Goal: Task Accomplishment & Management: Use online tool/utility

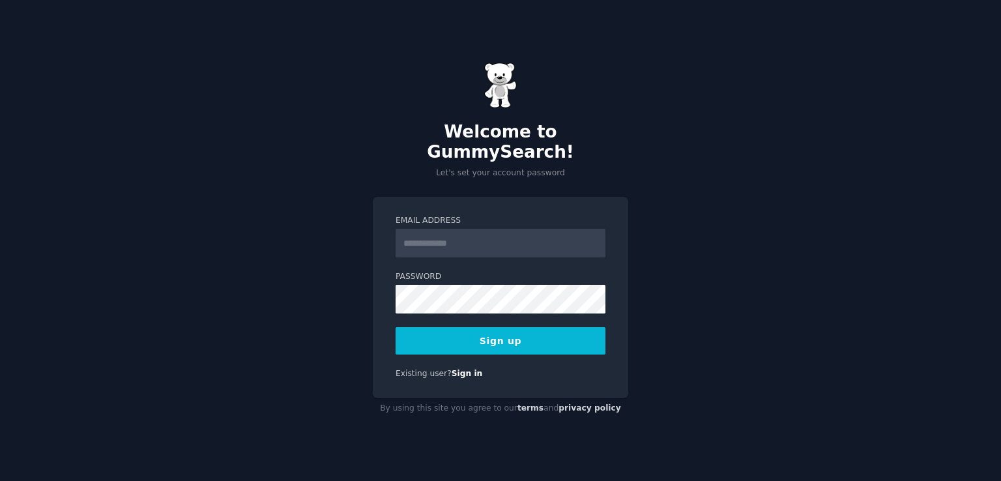
click at [449, 238] on input "Email Address" at bounding box center [501, 243] width 210 height 29
type input "**********"
click at [499, 331] on button "Sign up" at bounding box center [501, 340] width 210 height 27
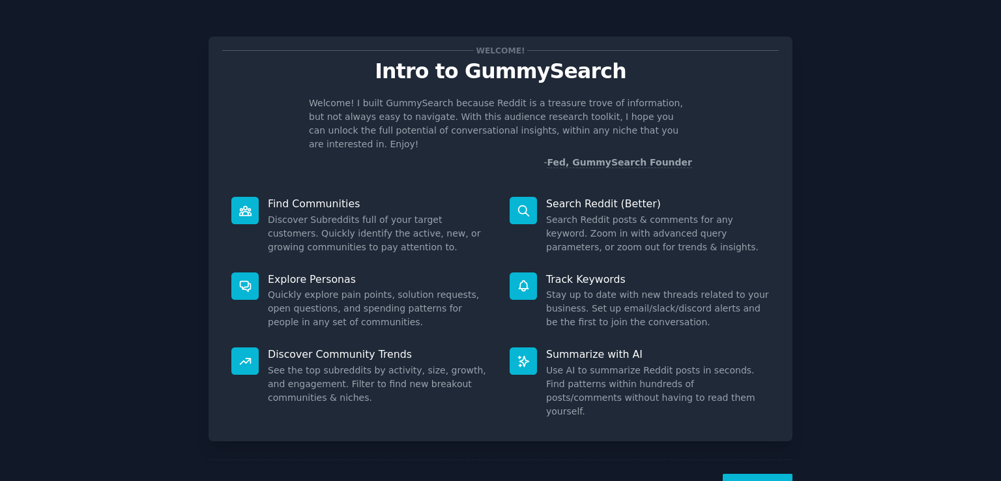
click at [758, 474] on button "Next" at bounding box center [758, 490] width 70 height 32
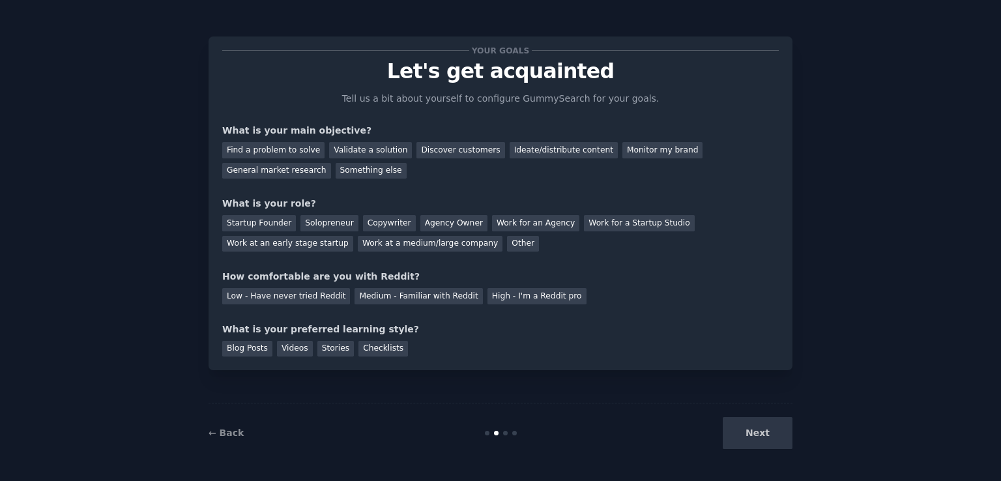
click at [758, 467] on div "Your goals Let's get acquainted Tell us a bit about yourself to configure Gummy…" at bounding box center [500, 240] width 1001 height 481
click at [342, 144] on div "Validate a solution" at bounding box center [370, 150] width 83 height 16
click at [271, 149] on div "Find a problem to solve" at bounding box center [273, 150] width 102 height 16
click at [781, 436] on div "Next" at bounding box center [695, 433] width 195 height 32
click at [358, 241] on div "Work at a medium/large company" at bounding box center [430, 244] width 145 height 16
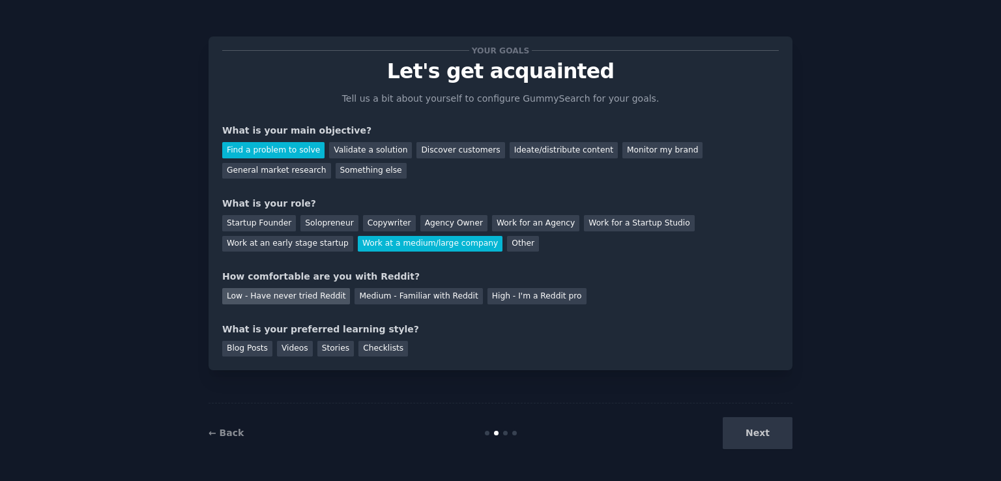
click at [311, 301] on div "Low - Have never tried Reddit" at bounding box center [286, 296] width 128 height 16
click at [295, 345] on div "Videos" at bounding box center [295, 349] width 36 height 16
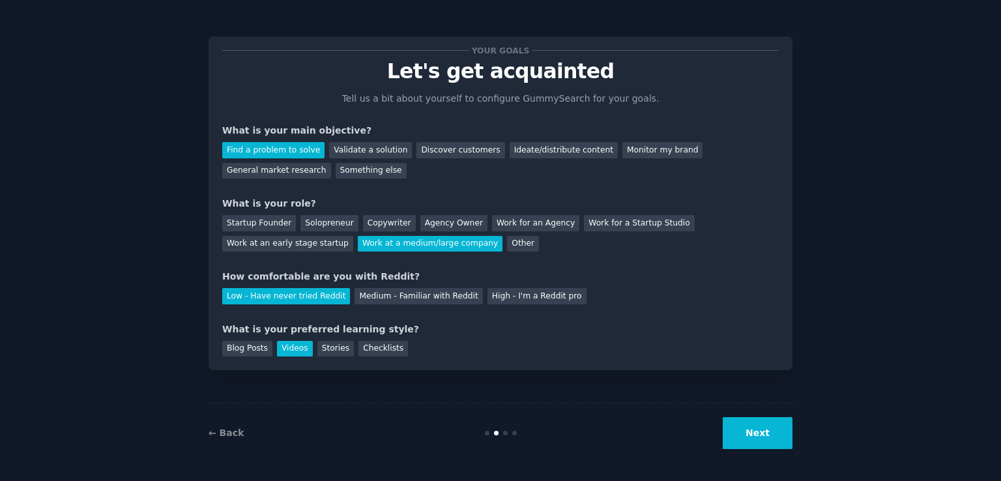
click at [779, 436] on button "Next" at bounding box center [758, 433] width 70 height 32
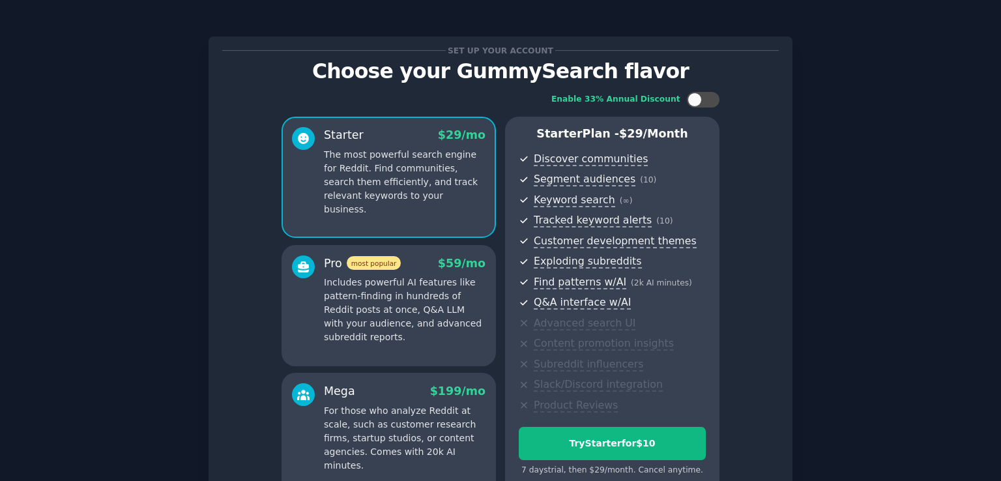
scroll to position [137, 0]
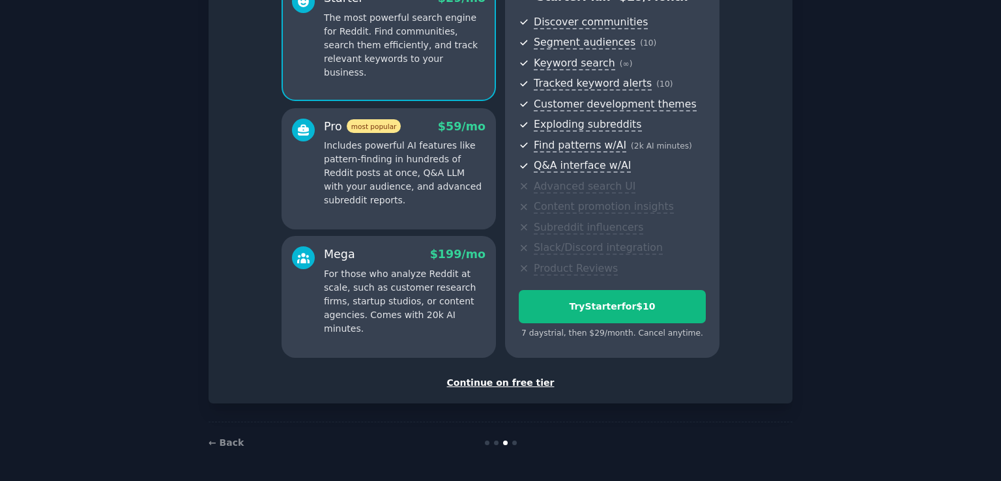
click at [522, 378] on div "Continue on free tier" at bounding box center [500, 383] width 557 height 14
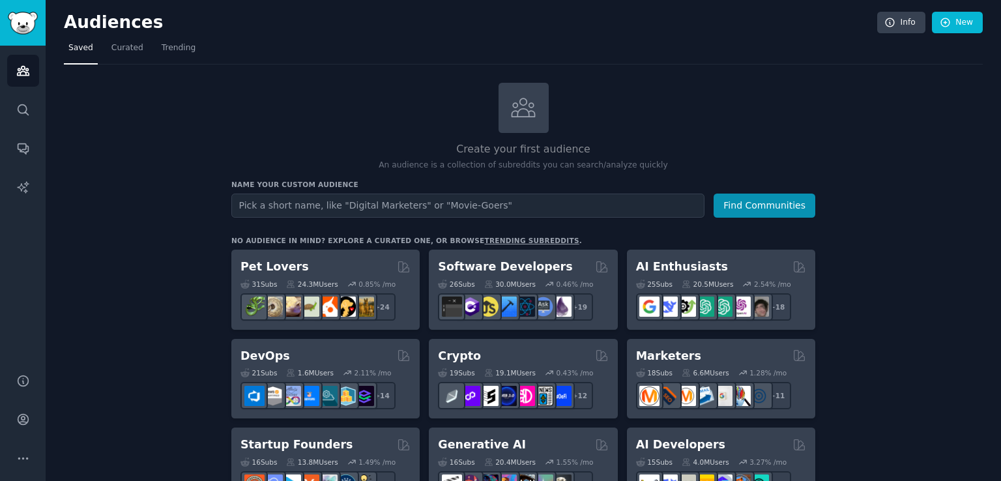
click at [356, 203] on input "text" at bounding box center [467, 206] width 473 height 24
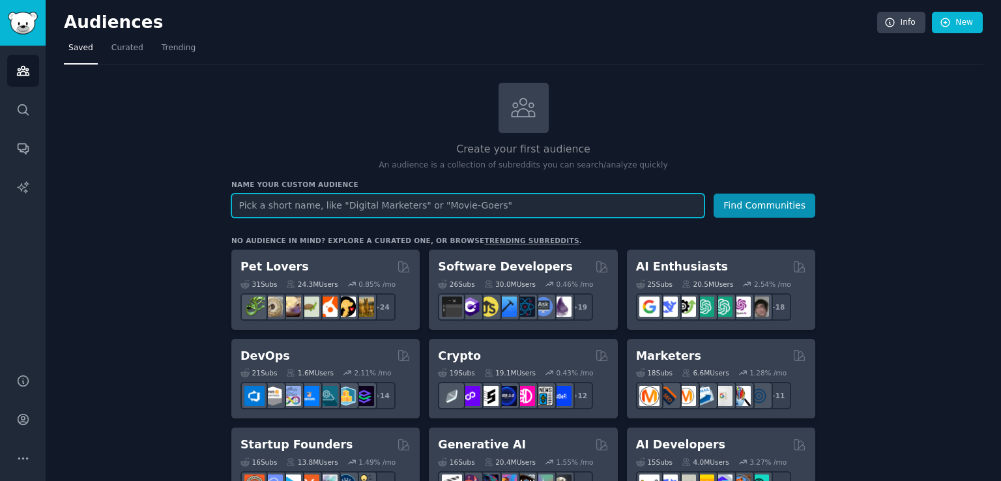
click at [375, 211] on input "text" at bounding box center [467, 206] width 473 height 24
type input "lightweight chat support"
click at [714, 194] on button "Find Communities" at bounding box center [765, 206] width 102 height 24
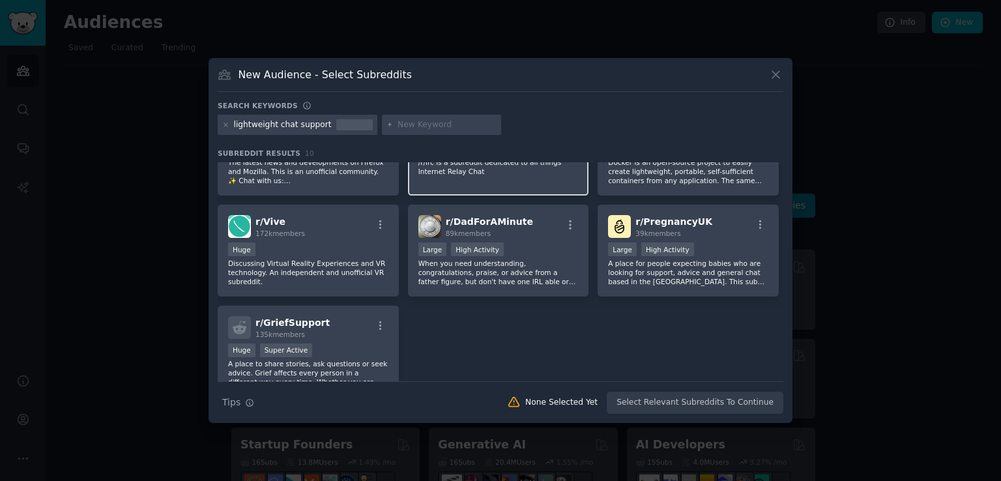
scroll to position [194, 0]
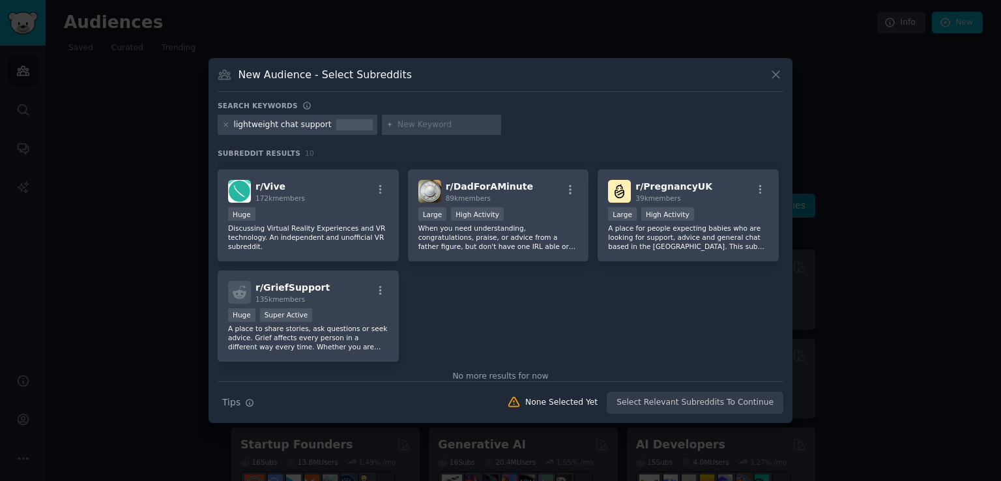
click at [449, 124] on input "text" at bounding box center [447, 125] width 99 height 12
type input "chat support"
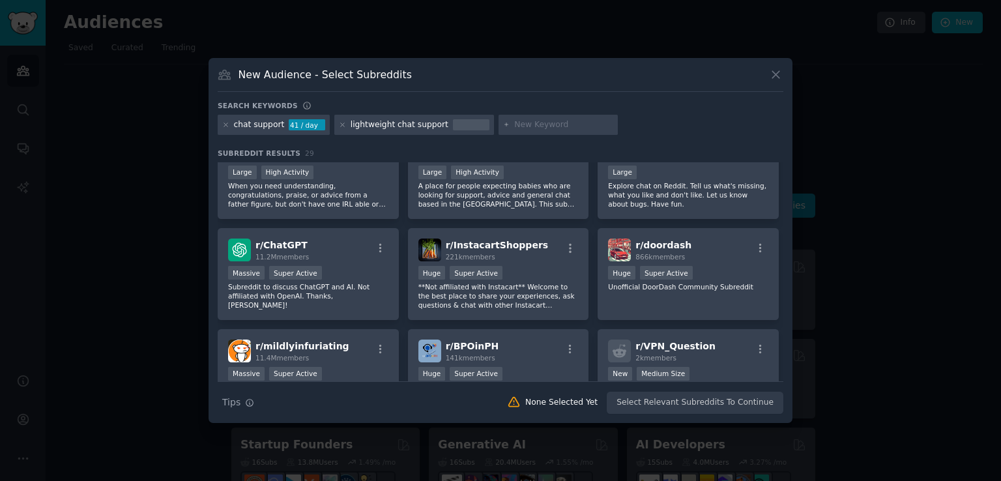
scroll to position [340, 0]
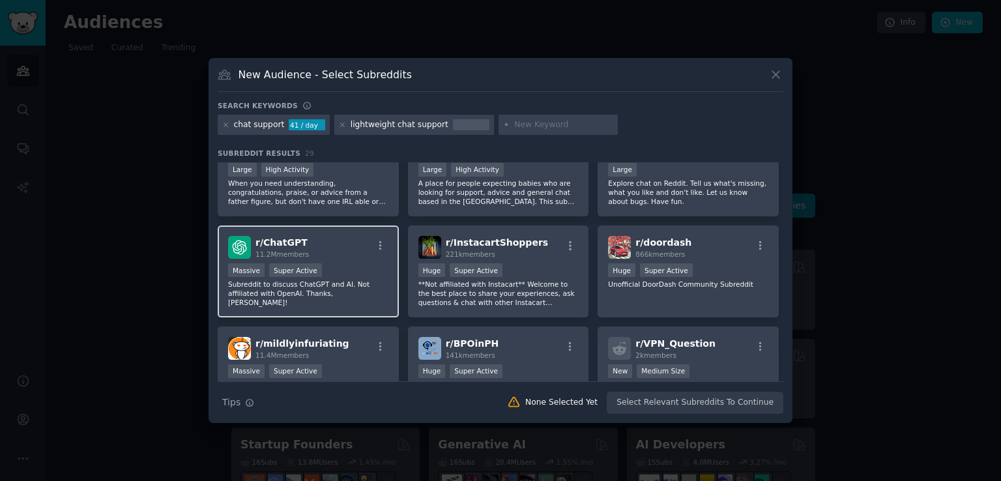
click at [323, 282] on p "Subreddit to discuss ChatGPT and AI. Not affiliated with OpenAI. Thanks, Nat!" at bounding box center [308, 293] width 160 height 27
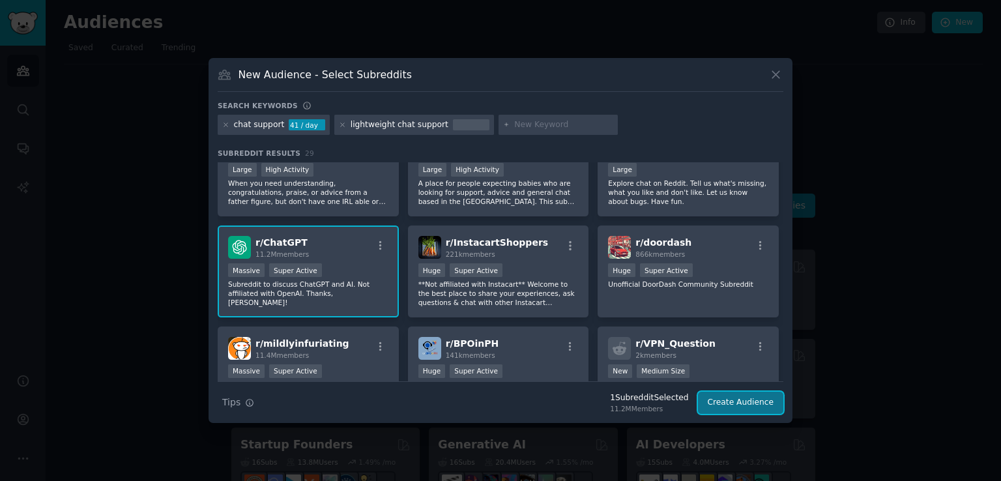
click at [763, 408] on button "Create Audience" at bounding box center [741, 403] width 86 height 22
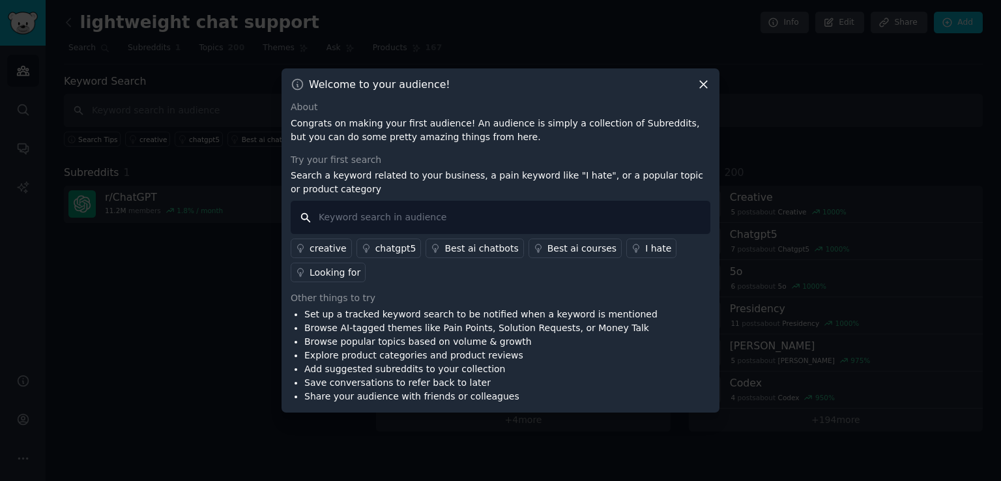
click at [589, 212] on input "text" at bounding box center [501, 217] width 420 height 33
type input "lightweight chat support"
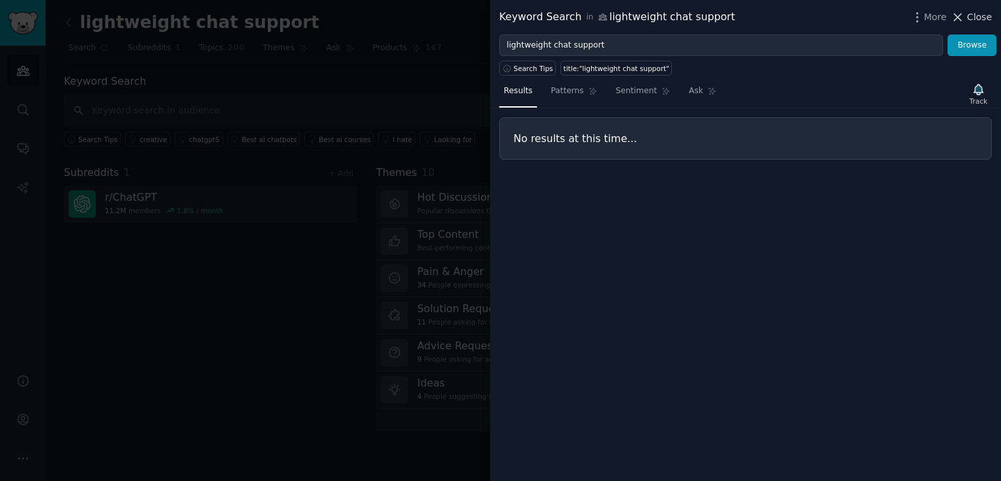
click at [965, 19] on icon at bounding box center [958, 17] width 14 height 14
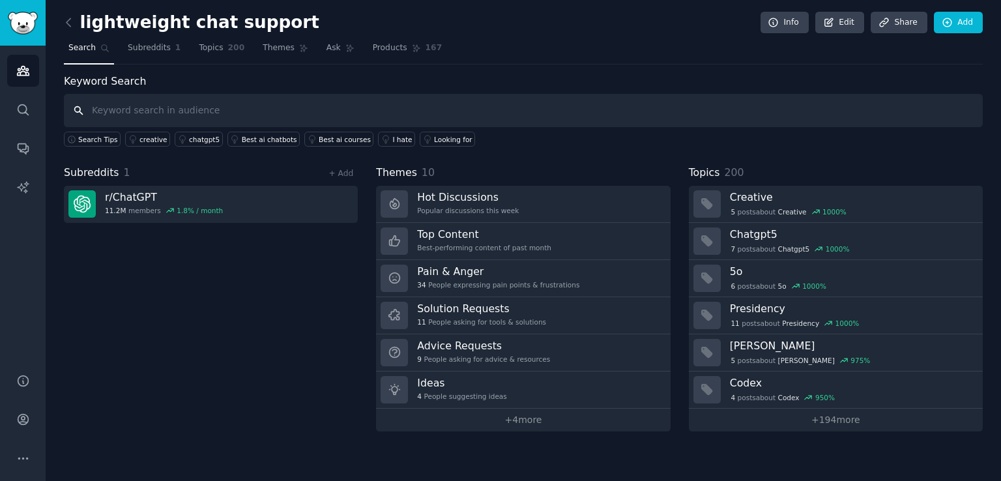
click at [524, 110] on input "text" at bounding box center [523, 110] width 919 height 33
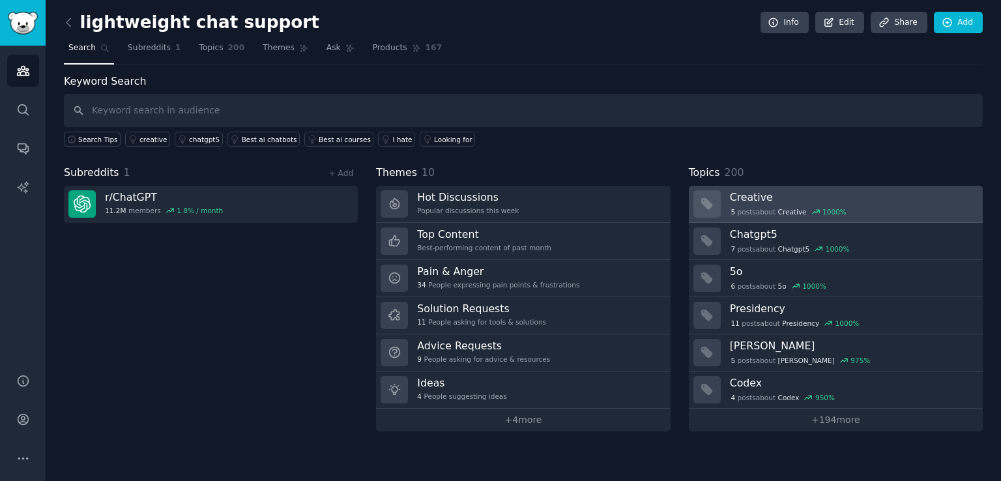
click at [786, 209] on span "Creative" at bounding box center [793, 211] width 29 height 9
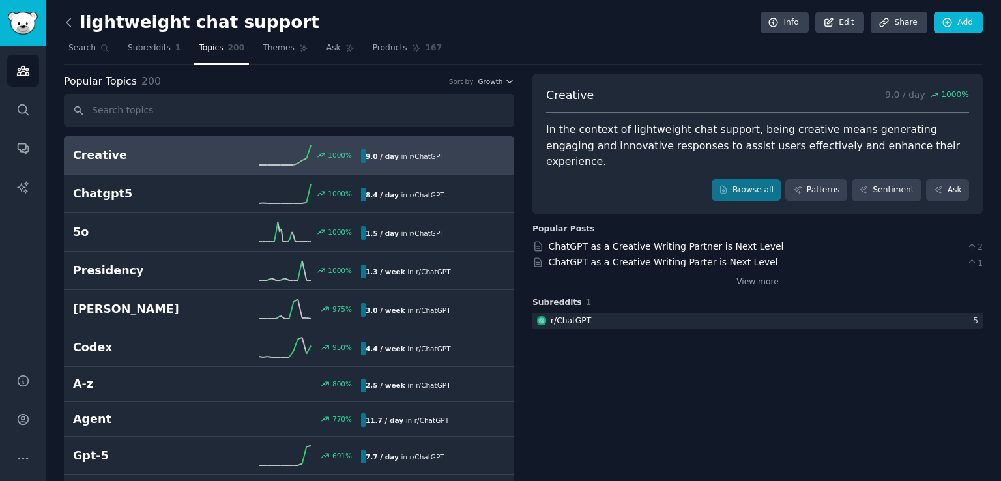
click at [68, 20] on icon at bounding box center [69, 22] width 4 height 8
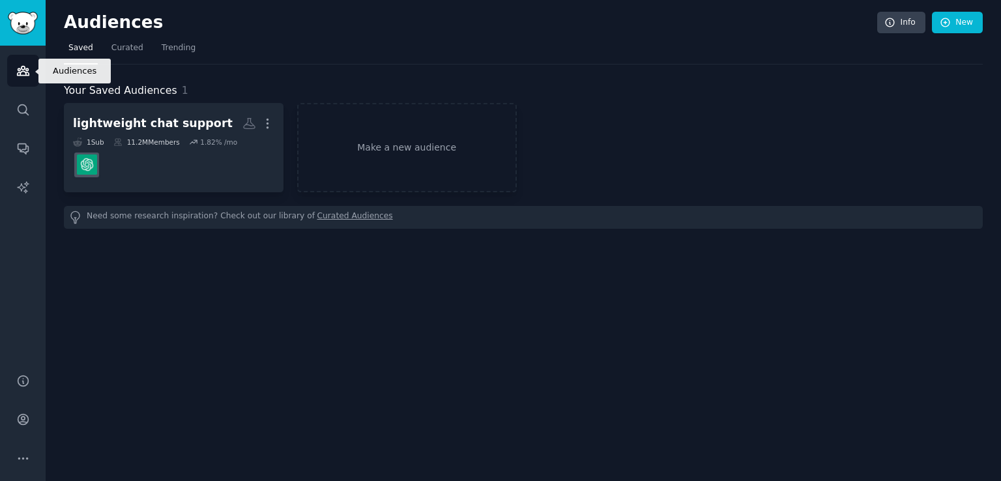
click at [23, 67] on icon "Sidebar" at bounding box center [23, 71] width 14 height 14
click at [162, 53] on span "Trending" at bounding box center [179, 48] width 34 height 12
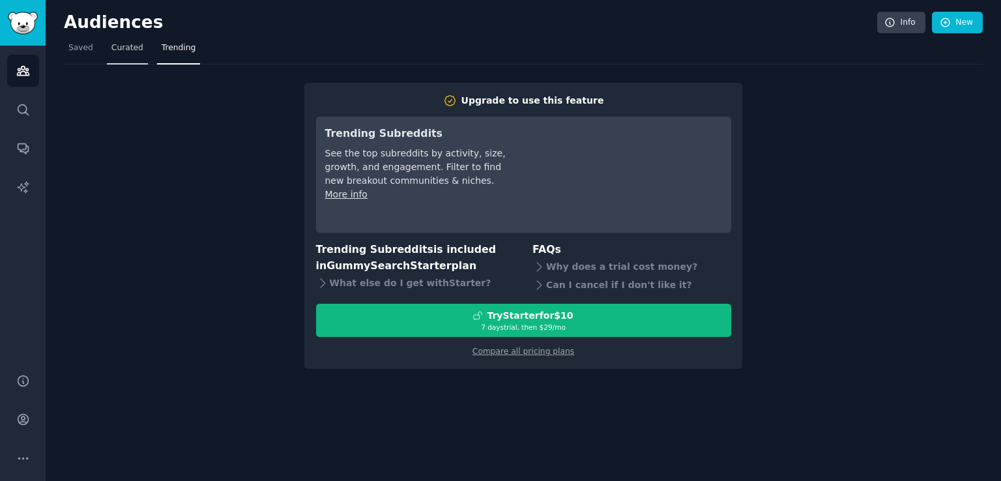
click at [116, 48] on span "Curated" at bounding box center [127, 48] width 32 height 12
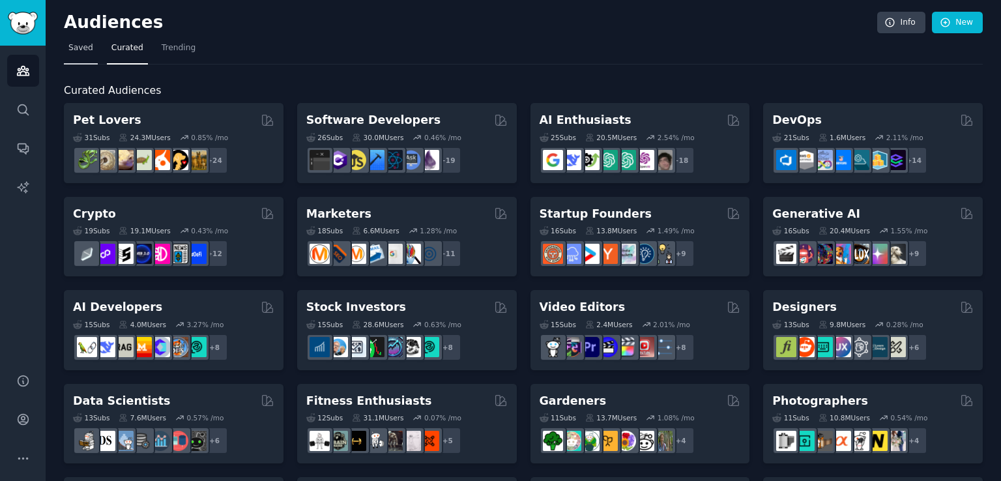
click at [80, 49] on span "Saved" at bounding box center [80, 48] width 25 height 12
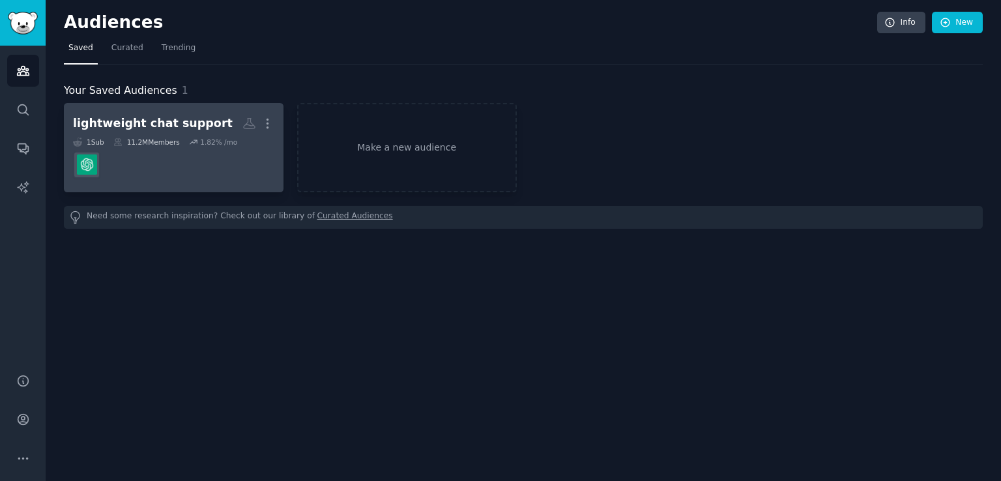
click at [170, 142] on div "11.2M Members" at bounding box center [146, 142] width 67 height 9
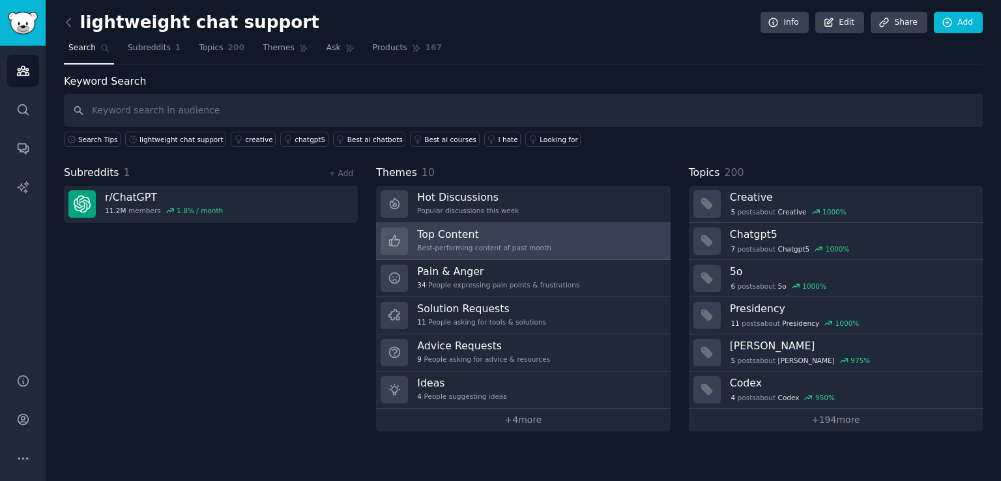
click at [534, 238] on h3 "Top Content" at bounding box center [484, 235] width 134 height 14
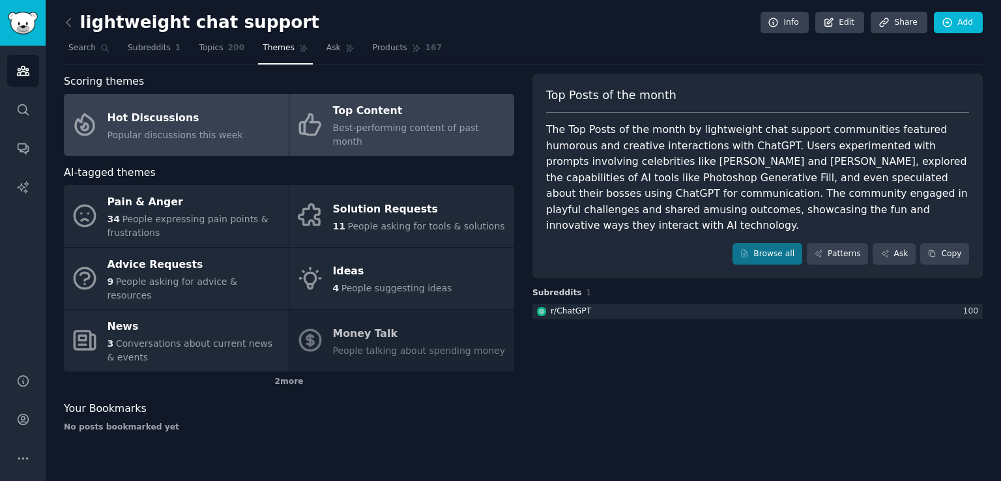
click at [230, 111] on link "Hot Discussions Popular discussions this week" at bounding box center [176, 125] width 225 height 62
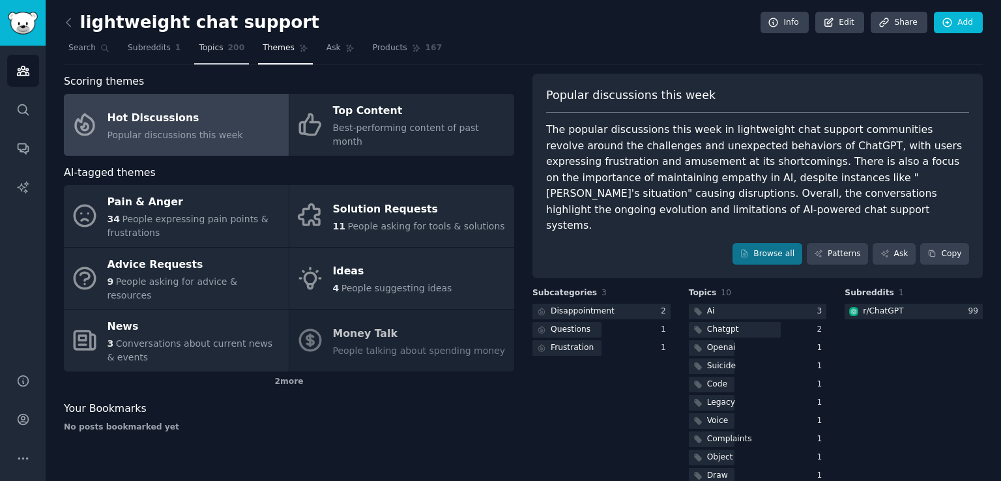
click at [211, 50] on span "Topics" at bounding box center [211, 48] width 24 height 12
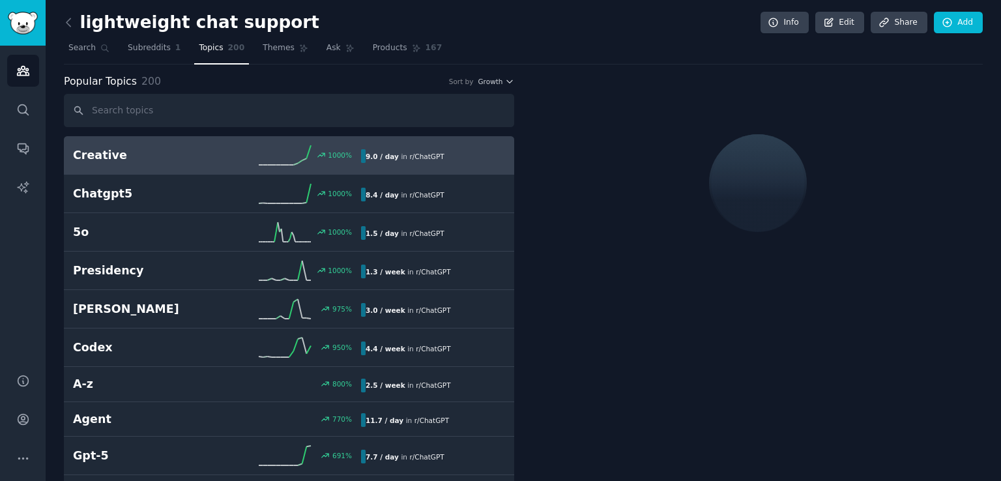
click at [211, 50] on span "Topics" at bounding box center [211, 48] width 24 height 12
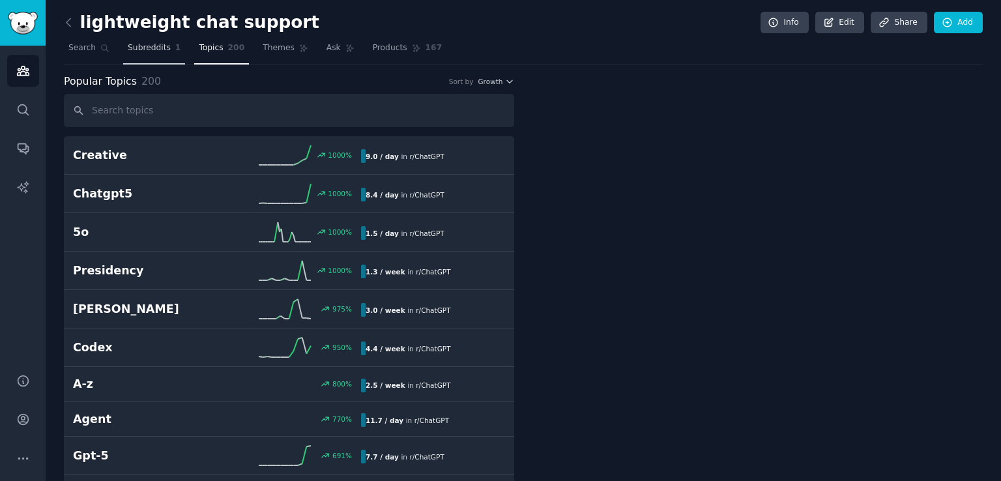
click at [138, 45] on span "Subreddits" at bounding box center [149, 48] width 43 height 12
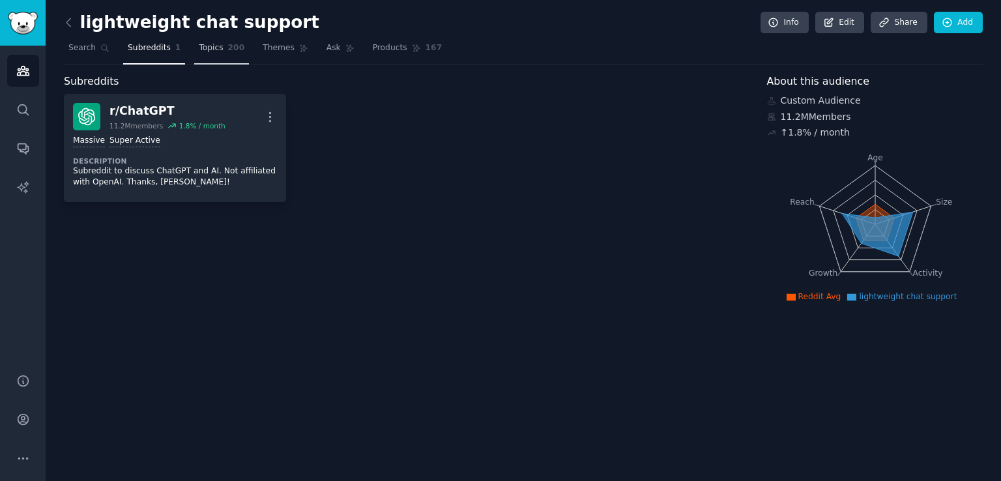
click at [216, 45] on link "Topics 200" at bounding box center [221, 51] width 55 height 27
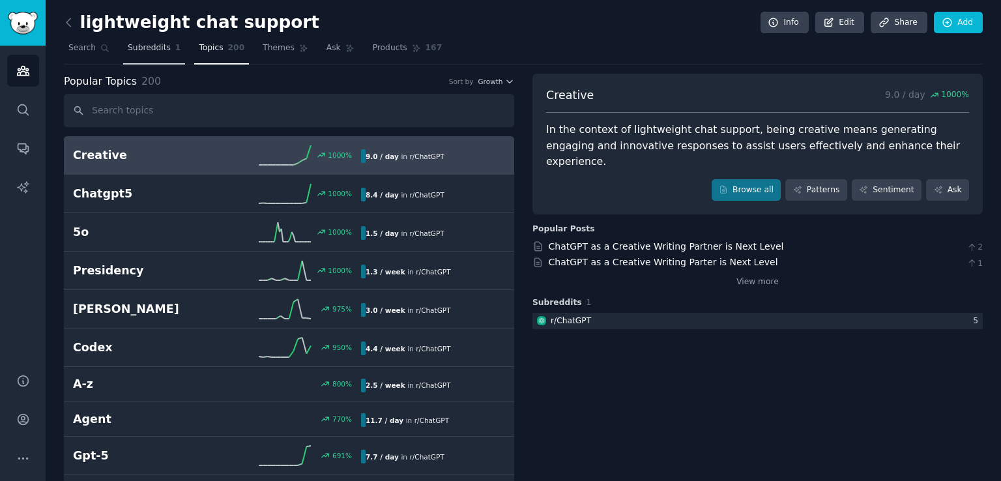
click at [146, 41] on link "Subreddits 1" at bounding box center [154, 51] width 62 height 27
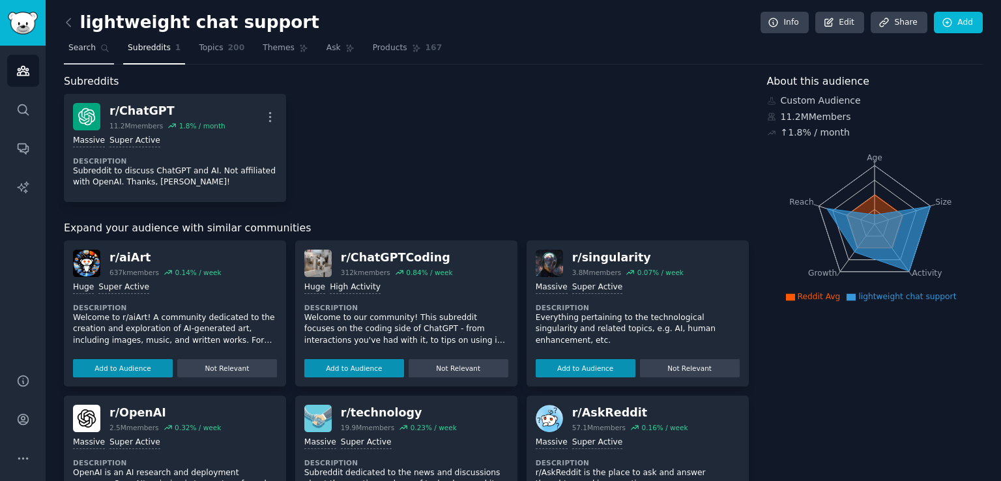
click at [89, 50] on span "Search" at bounding box center [81, 48] width 27 height 12
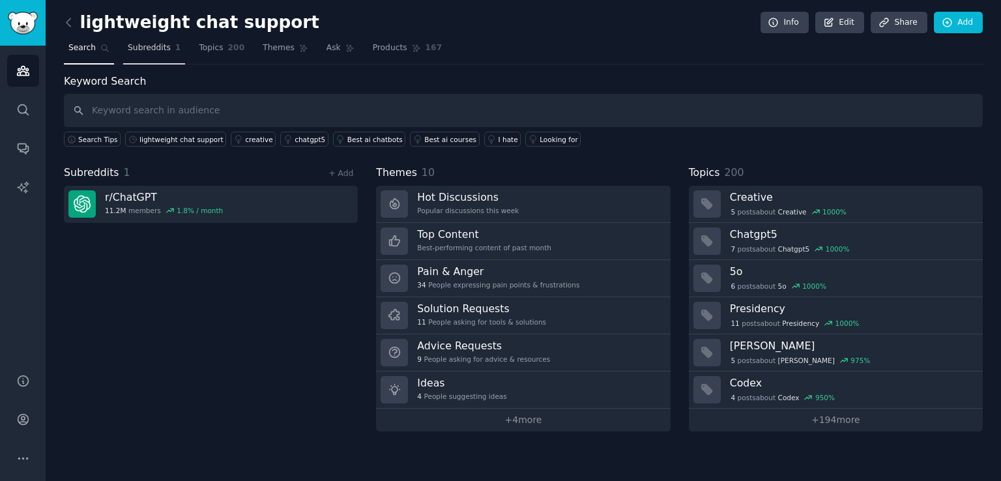
click at [136, 51] on span "Subreddits" at bounding box center [149, 48] width 43 height 12
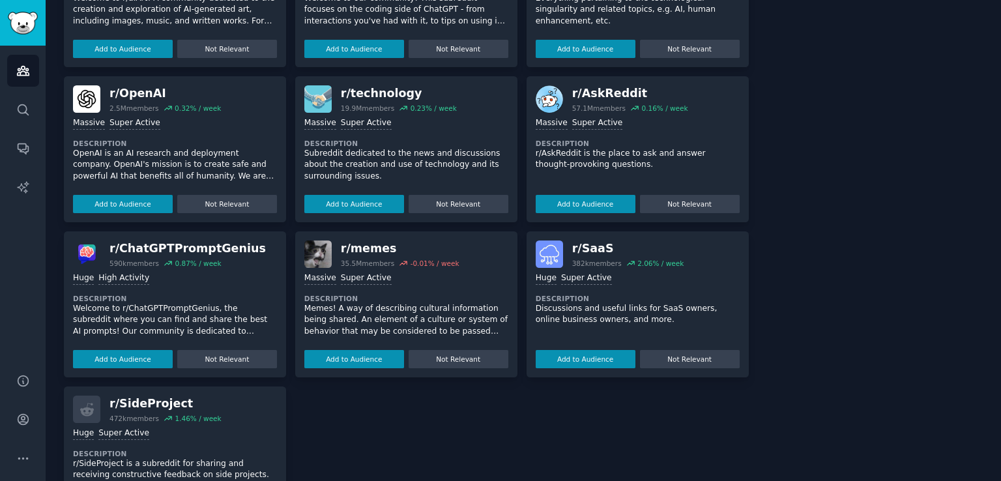
scroll to position [338, 0]
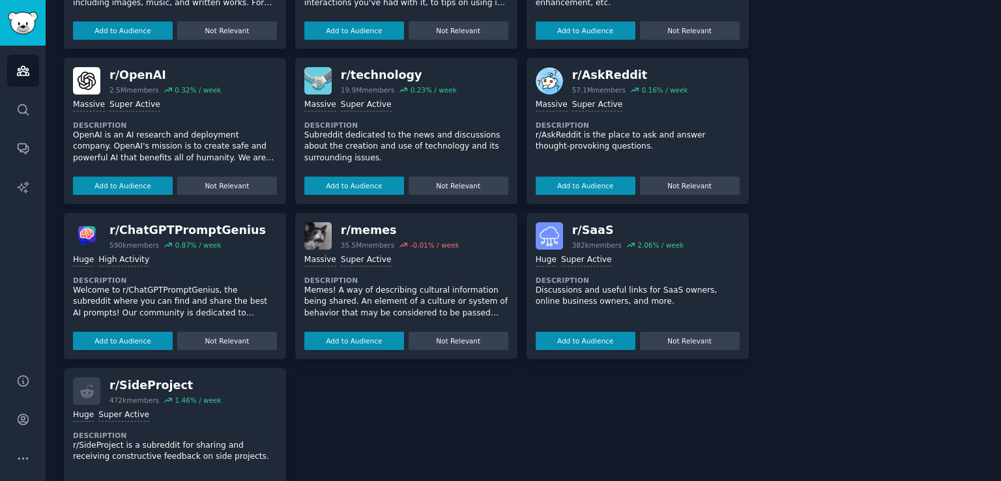
click at [443, 104] on div "Massive Super Active" at bounding box center [406, 105] width 204 height 12
drag, startPoint x: 441, startPoint y: 121, endPoint x: 438, endPoint y: 132, distance: 11.6
click at [438, 132] on div "Massive Super Active Description Subreddit dedicated to the news and discussion…" at bounding box center [406, 145] width 204 height 100
click at [337, 181] on button "Add to Audience" at bounding box center [354, 186] width 100 height 18
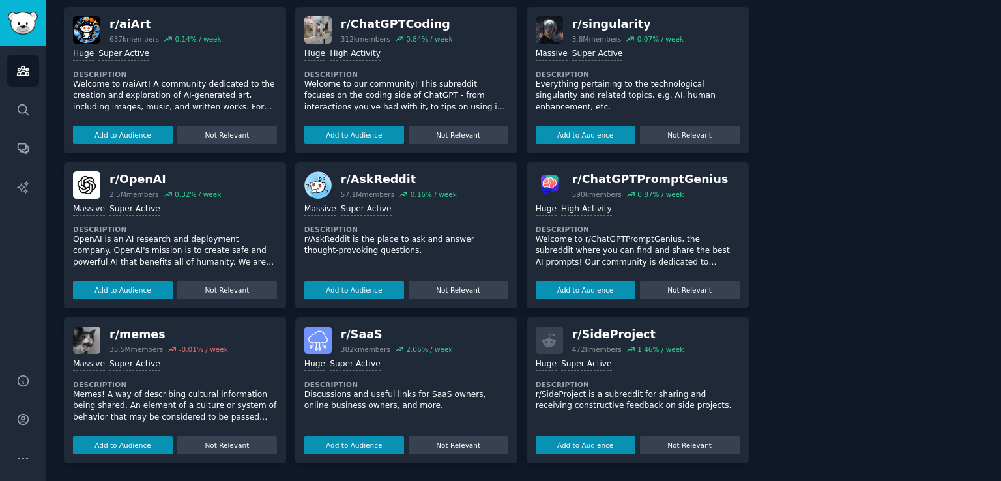
scroll to position [245, 0]
click at [349, 236] on p "r/AskReddit is the place to ask and answer thought-provoking questions." at bounding box center [406, 244] width 204 height 23
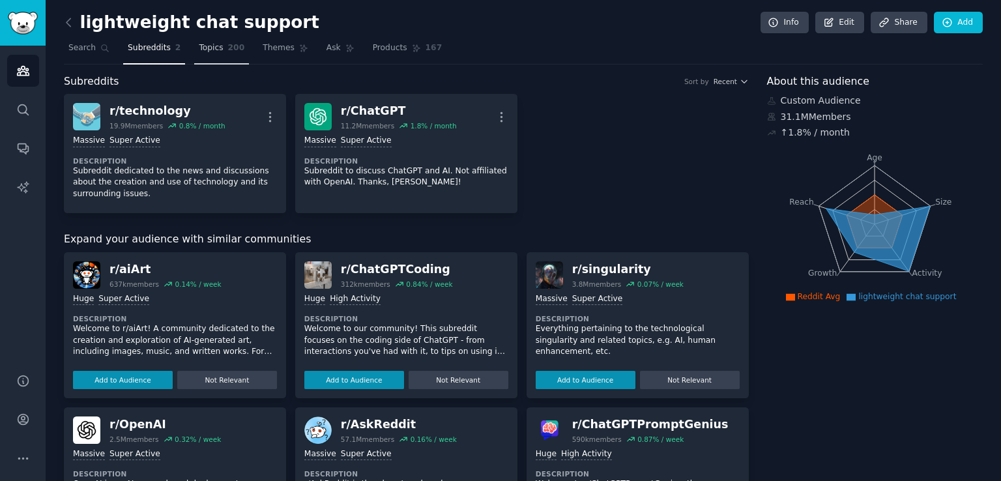
click at [228, 50] on span "200" at bounding box center [236, 48] width 17 height 12
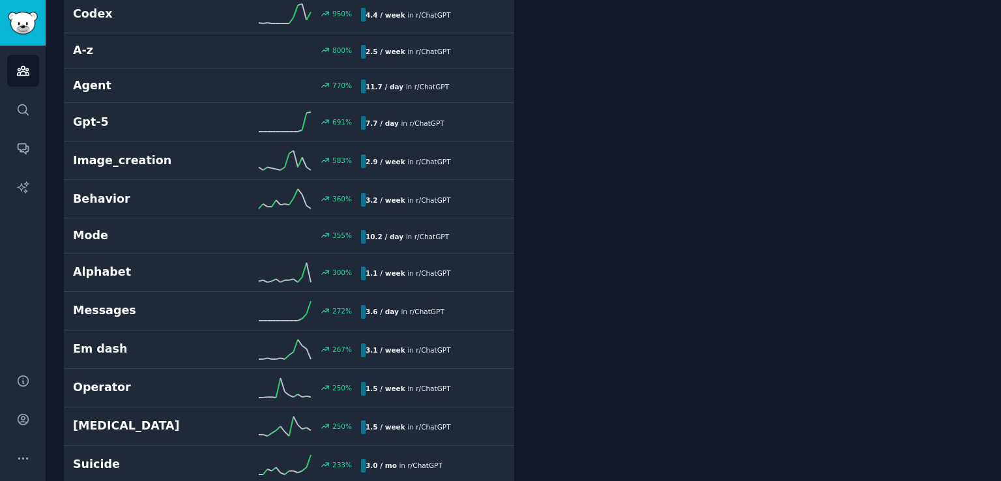
scroll to position [334, 0]
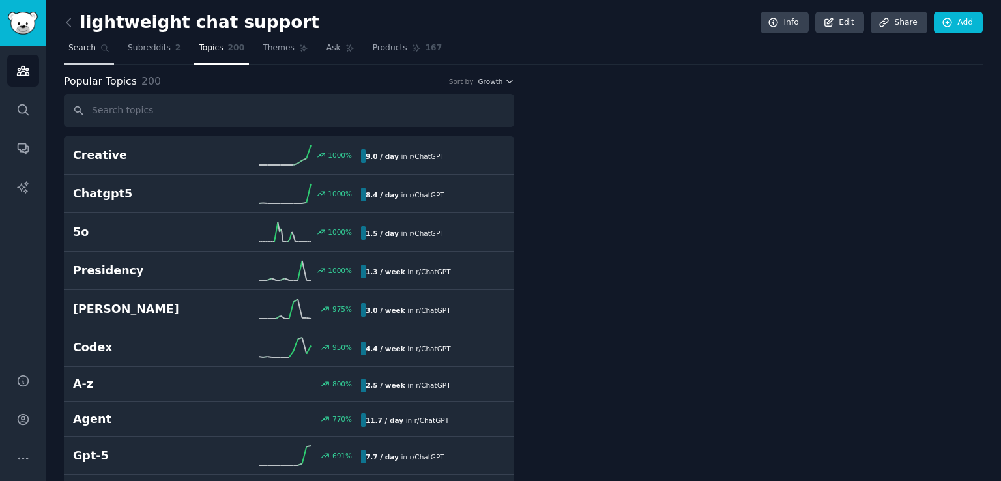
click at [91, 55] on link "Search" at bounding box center [89, 51] width 50 height 27
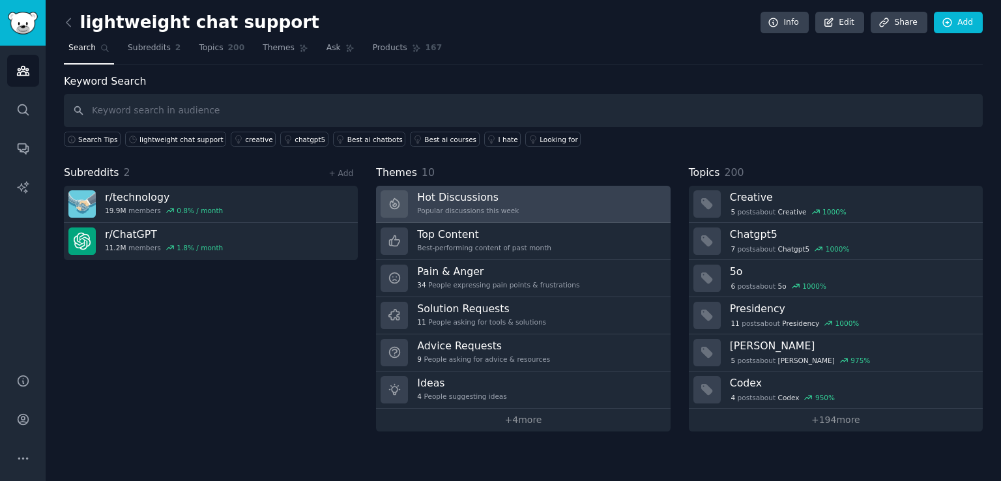
click at [429, 196] on h3 "Hot Discussions" at bounding box center [468, 197] width 102 height 14
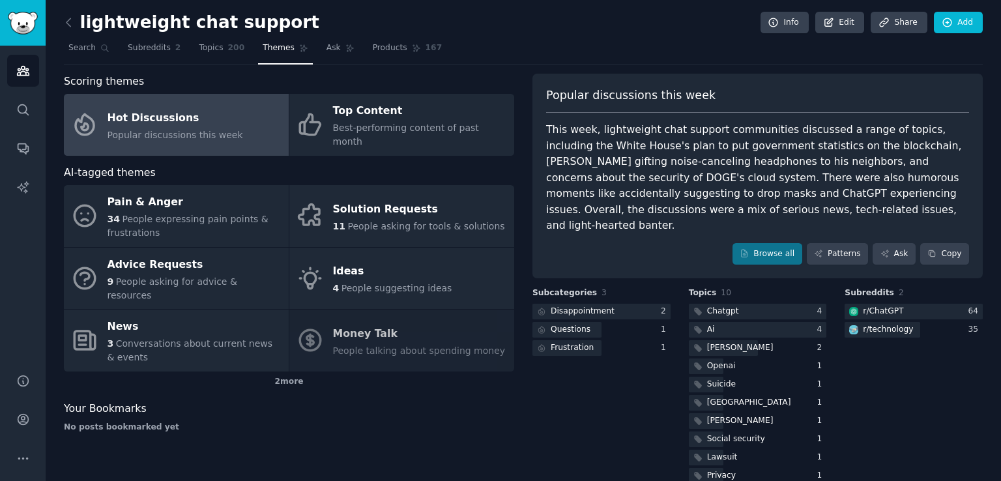
click at [429, 199] on div "Solution Requests" at bounding box center [419, 209] width 172 height 21
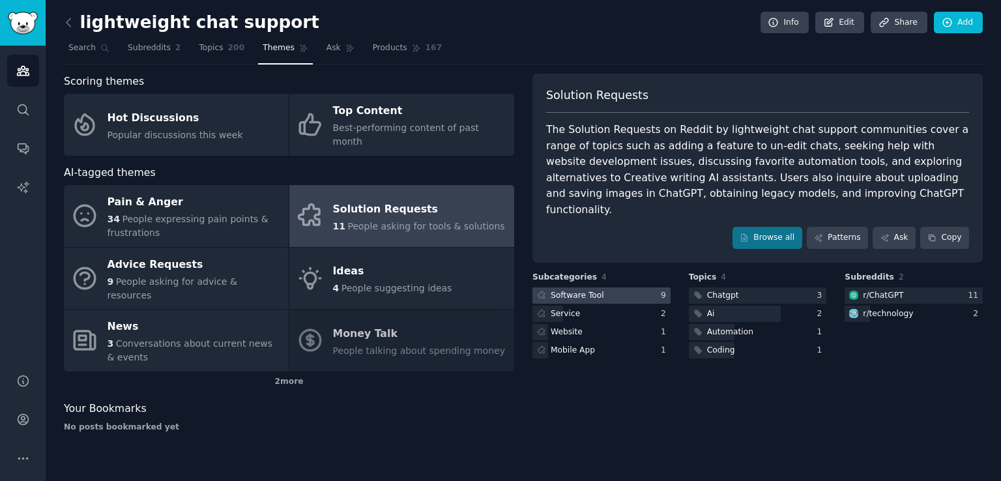
click at [613, 288] on div at bounding box center [602, 296] width 138 height 16
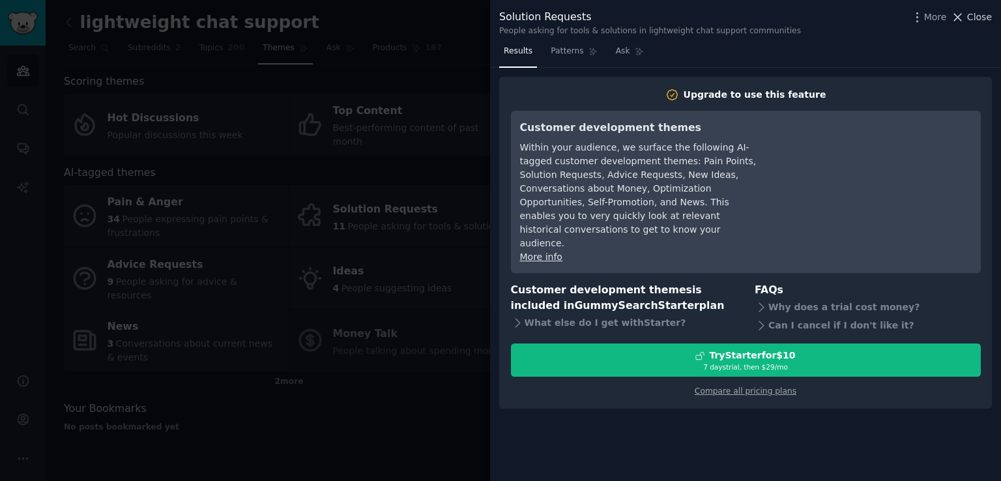
click at [980, 14] on span "Close" at bounding box center [980, 17] width 25 height 14
